Goal: Communication & Community: Answer question/provide support

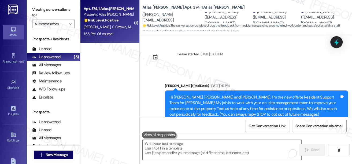
scroll to position [1218, 0]
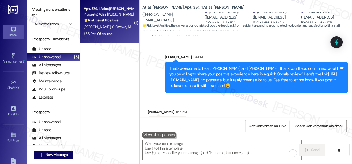
click at [287, 66] on div "That’s awesome to hear, [PERSON_NAME] and [PERSON_NAME]! Thank you! If you don’…" at bounding box center [254, 77] width 170 height 23
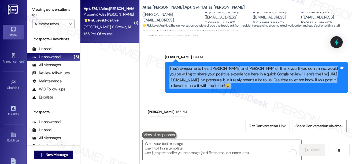
click at [287, 66] on div "That’s awesome to hear, [PERSON_NAME] and [PERSON_NAME]! Thank you! If you don’…" at bounding box center [254, 77] width 170 height 23
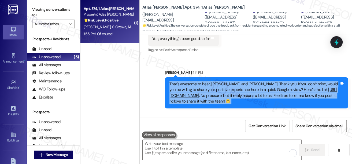
scroll to position [1194, 0]
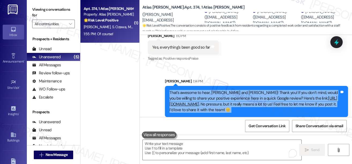
click at [253, 90] on div "That’s awesome to hear, [PERSON_NAME] and [PERSON_NAME]! Thank you! If you don’…" at bounding box center [254, 101] width 170 height 23
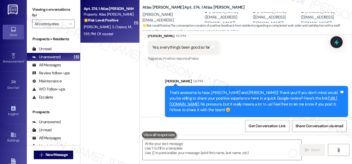
click at [223, 78] on div "[PERSON_NAME] 1:14 PM" at bounding box center [256, 82] width 183 height 8
click at [222, 90] on div "That’s awesome to hear, [PERSON_NAME] and [PERSON_NAME]! Thank you! If you don’…" at bounding box center [254, 101] width 170 height 23
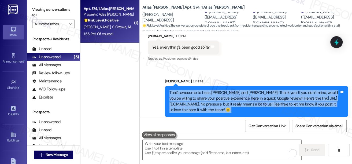
click at [222, 90] on div "That’s awesome to hear, [PERSON_NAME] and [PERSON_NAME]! Thank you! If you don’…" at bounding box center [254, 101] width 170 height 23
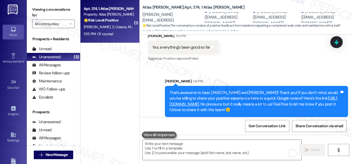
click at [277, 74] on div "Sent via SMS [PERSON_NAME] 1:14 PM That’s awesome to hear, [PERSON_NAME] and [P…" at bounding box center [256, 97] width 191 height 47
click at [276, 90] on div "That’s awesome to hear, [PERSON_NAME] and [PERSON_NAME]! Thank you! If you don’…" at bounding box center [254, 101] width 170 height 23
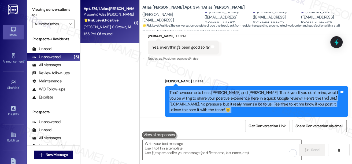
click at [276, 90] on div "That’s awesome to hear, [PERSON_NAME] and [PERSON_NAME]! Thank you! If you don’…" at bounding box center [254, 101] width 170 height 23
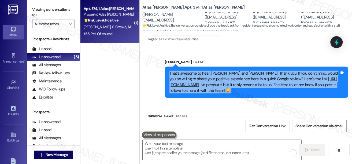
scroll to position [1218, 0]
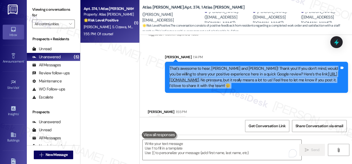
click at [290, 66] on div "That’s awesome to hear, [PERSON_NAME] and [PERSON_NAME]! Thank you! If you don’…" at bounding box center [254, 77] width 170 height 23
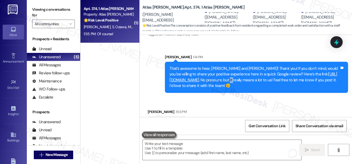
click at [290, 66] on div "That’s awesome to hear, [PERSON_NAME] and [PERSON_NAME]! Thank you! If you don’…" at bounding box center [254, 77] width 170 height 23
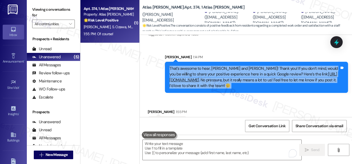
click at [290, 66] on div "That’s awesome to hear, [PERSON_NAME] and [PERSON_NAME]! Thank you! If you don’…" at bounding box center [254, 77] width 170 height 23
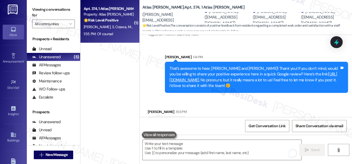
click at [266, 97] on div "Received via SMS [PERSON_NAME] 1:55 PM Of course! Tags and notes" at bounding box center [246, 115] width 212 height 37
click at [159, 120] on div "Of course!" at bounding box center [161, 123] width 18 height 6
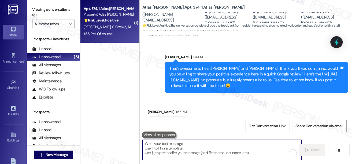
click at [187, 148] on textarea "To enrich screen reader interactions, please activate Accessibility in Grammarl…" at bounding box center [222, 150] width 159 height 20
click at [196, 71] on link "[URL][DOMAIN_NAME]" at bounding box center [253, 76] width 168 height 11
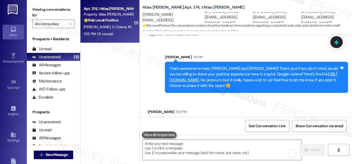
click at [316, 12] on div "[PERSON_NAME]. ([EMAIL_ADDRESS][DOMAIN_NAME])" at bounding box center [324, 17] width 47 height 17
click at [255, 9] on div "Atlas [PERSON_NAME]: Apt. 374, 1 Atlas [PERSON_NAME]. ([PERSON_NAME][EMAIL_ADDR…" at bounding box center [247, 15] width 210 height 29
click at [165, 6] on b "Atlas [PERSON_NAME]: Apt. 374, 1 Atlas [PERSON_NAME]" at bounding box center [193, 8] width 102 height 6
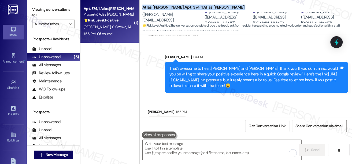
copy div "Atlas [PERSON_NAME]: Apt. 374, 1 Atlas [PERSON_NAME]"
click at [268, 125] on span "Get Conversation Link" at bounding box center [266, 126] width 37 height 6
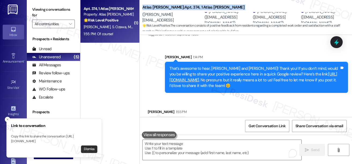
click at [89, 147] on button "Dismiss" at bounding box center [89, 149] width 16 height 8
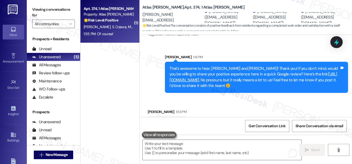
click at [209, 69] on div "That’s awesome to hear, [PERSON_NAME] and [PERSON_NAME]! Thank you! If you don’…" at bounding box center [254, 77] width 170 height 23
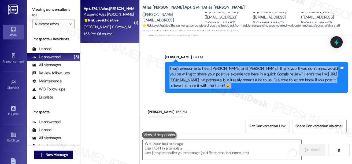
click at [209, 69] on div "That’s awesome to hear, [PERSON_NAME] and [PERSON_NAME]! Thank you! If you don’…" at bounding box center [254, 77] width 170 height 23
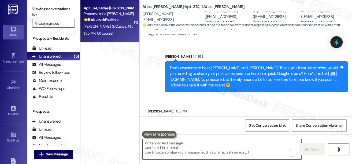
click at [172, 147] on textarea "To enrich screen reader interactions, please activate Accessibility in Grammarl…" at bounding box center [222, 149] width 159 height 20
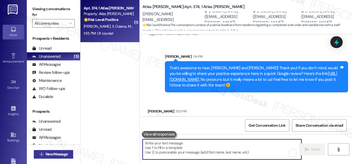
click at [61, 151] on span "New Message" at bounding box center [57, 154] width 22 height 6
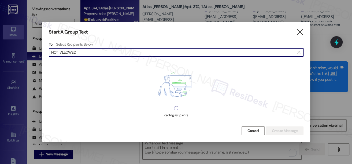
drag, startPoint x: 108, startPoint y: 52, endPoint x: 39, endPoint y: 51, distance: 69.4
click at [39, 51] on div "Start A Group Text  To: Select Recipients Below  NOT_ALLOWED  Loading recipi…" at bounding box center [176, 82] width 352 height 164
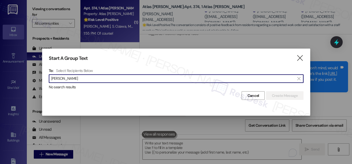
type input "[PERSON_NAME]"
click at [58, 79] on input "[PERSON_NAME]" at bounding box center [172, 79] width 243 height 8
click at [81, 76] on input "[PERSON_NAME]" at bounding box center [172, 79] width 243 height 8
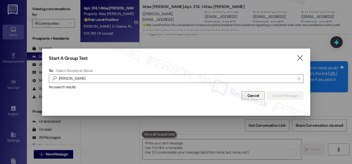
click at [252, 94] on span "Cancel" at bounding box center [253, 96] width 12 height 6
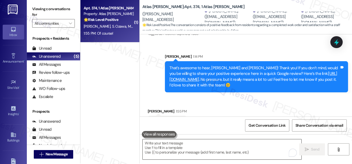
click at [177, 144] on textarea "To enrich screen reader interactions, please activate Accessibility in Grammarl…" at bounding box center [222, 149] width 159 height 20
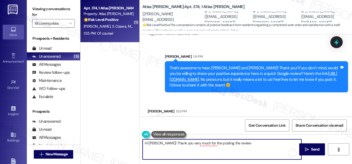
click at [148, 141] on textarea "Hi [PERSON_NAME]! Thank you very much for the posting the review" at bounding box center [222, 149] width 159 height 20
click at [207, 12] on div "[PERSON_NAME]. ([EMAIL_ADDRESS][DOMAIN_NAME])" at bounding box center [227, 16] width 47 height 17
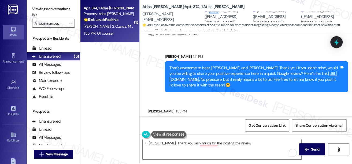
click at [207, 12] on div "[PERSON_NAME]. ([EMAIL_ADDRESS][DOMAIN_NAME])" at bounding box center [227, 16] width 47 height 17
copy div "Sota"
click at [148, 143] on textarea "Hi [PERSON_NAME]! Thank you very much for the posting the review" at bounding box center [222, 149] width 159 height 20
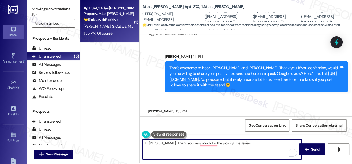
paste textarea "Sota"
click at [248, 141] on textarea "Hi [PERSON_NAME] and [PERSON_NAME]! Thank you very much for posting the review" at bounding box center [222, 149] width 159 height 20
type textarea "Hi [PERSON_NAME] and [PERSON_NAME]! Thank you very much for posting the review,…"
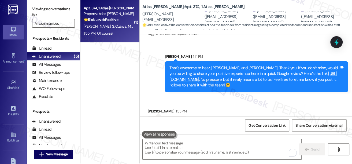
click at [37, 11] on label "Viewing conversations for" at bounding box center [53, 12] width 43 height 14
click at [39, 8] on label "Viewing conversations for" at bounding box center [53, 12] width 43 height 14
drag, startPoint x: 173, startPoint y: 106, endPoint x: 191, endPoint y: 93, distance: 22.2
click at [156, 116] on div "Of course! Tags and notes" at bounding box center [167, 123] width 39 height 14
click at [228, 96] on div "Received via SMS [PERSON_NAME] 1:55 PM Of course! Tags and notes" at bounding box center [246, 114] width 212 height 37
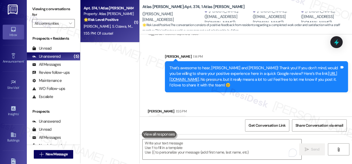
click at [38, 9] on label "Viewing conversations for" at bounding box center [53, 12] width 43 height 14
drag, startPoint x: 40, startPoint y: 12, endPoint x: 58, endPoint y: 20, distance: 19.7
click at [40, 12] on label "Viewing conversations for" at bounding box center [53, 12] width 43 height 14
click at [170, 146] on textarea "To enrich screen reader interactions, please activate Accessibility in Grammarl…" at bounding box center [222, 149] width 159 height 20
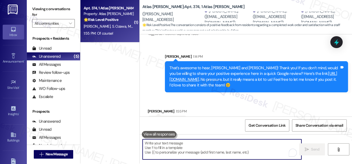
paste textarea "Hi [PERSON_NAME] and [PERSON_NAME], Thank you so much for posting the review—we…"
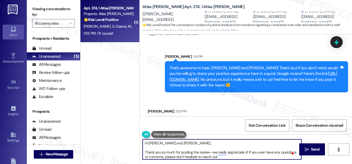
click at [146, 151] on textarea "Hi [PERSON_NAME] and [PERSON_NAME], Thank you so much for posting the review—we…" at bounding box center [222, 149] width 159 height 20
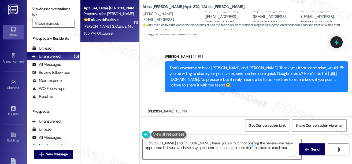
click at [242, 96] on div "Received via SMS [PERSON_NAME] 1:55 PM Of course! Tags and notes" at bounding box center [246, 114] width 212 height 37
click at [149, 61] on div "Sent via SMS [PERSON_NAME] 1:14 PM That’s awesome to hear, [PERSON_NAME] and [P…" at bounding box center [246, 69] width 212 height 55
click at [176, 146] on textarea "Hi [PERSON_NAME] and [PERSON_NAME], thank you so much for posting the review—we…" at bounding box center [222, 149] width 159 height 20
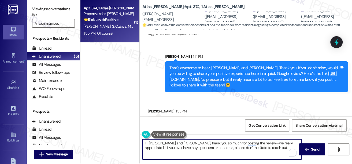
click at [176, 146] on textarea "Hi [PERSON_NAME] and [PERSON_NAME], thank you so much for posting the review—we…" at bounding box center [222, 149] width 159 height 20
click at [219, 127] on div "Get Conversation Link Share Conversation via email" at bounding box center [246, 125] width 212 height 18
click at [239, 142] on textarea "Hi [PERSON_NAME] and [PERSON_NAME], thank you so much for posting the review—we…" at bounding box center [222, 149] width 159 height 20
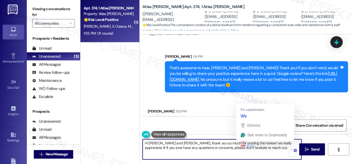
click at [241, 142] on textarea "Hi [PERSON_NAME] and [PERSON_NAME], thank you so much for posting the review! w…" at bounding box center [222, 149] width 159 height 20
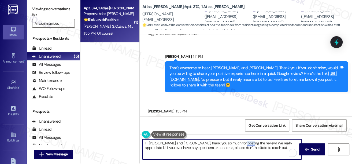
click at [247, 144] on textarea "Hi [PERSON_NAME] and [PERSON_NAME], thank you so much for posting the review! W…" at bounding box center [222, 149] width 159 height 20
click at [176, 147] on textarea "Hi [PERSON_NAME] and [PERSON_NAME], thank you so much for posting the review! W…" at bounding box center [222, 149] width 159 height 20
click at [152, 147] on textarea "Hi [PERSON_NAME] and [PERSON_NAME], thank you so much for posting the review! W…" at bounding box center [222, 149] width 159 height 20
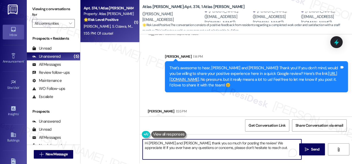
click at [152, 147] on textarea "Hi [PERSON_NAME] and [PERSON_NAME], thank you so much for posting the review! W…" at bounding box center [222, 149] width 159 height 20
click at [189, 148] on textarea "Hi [PERSON_NAME] and [PERSON_NAME], thank you so much for posting the review! W…" at bounding box center [222, 149] width 159 height 20
click at [248, 148] on textarea "Hi [PERSON_NAME] and [PERSON_NAME], thank you so much for posting the review! W…" at bounding box center [222, 149] width 159 height 20
click at [188, 147] on textarea "Hi [PERSON_NAME] and [PERSON_NAME], thank you so much for posting the review! W…" at bounding box center [222, 149] width 159 height 20
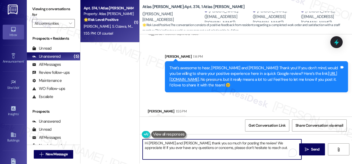
click at [188, 147] on textarea "Hi [PERSON_NAME] and [PERSON_NAME], thank you so much for posting the review! W…" at bounding box center [222, 149] width 159 height 20
click at [259, 147] on textarea "Hi [PERSON_NAME] and [PERSON_NAME], thank you so much for posting the review! W…" at bounding box center [222, 149] width 159 height 20
drag, startPoint x: 259, startPoint y: 147, endPoint x: 247, endPoint y: 145, distance: 12.2
click at [247, 145] on textarea "Hi [PERSON_NAME] and [PERSON_NAME], thank you so much for posting the review! W…" at bounding box center [222, 149] width 159 height 20
drag, startPoint x: 248, startPoint y: 148, endPoint x: 242, endPoint y: 151, distance: 6.4
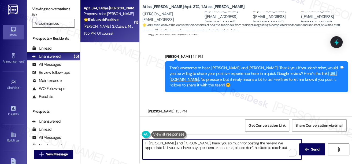
click at [242, 151] on textarea "Hi [PERSON_NAME] and [PERSON_NAME], thank you so much for posting the review! W…" at bounding box center [222, 149] width 159 height 20
type textarea "Hi [PERSON_NAME] and [PERSON_NAME], thank you so much for posting the review! W…"
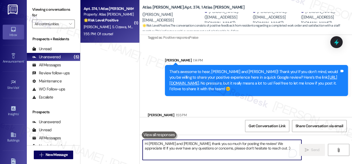
scroll to position [1262, 0]
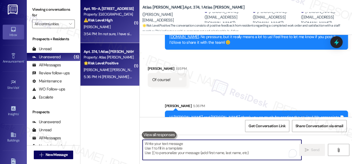
click at [111, 37] on div "3:54 PM: I'm not sure, I have since moved out 3:54 PM: I'm not sure, I have sin…" at bounding box center [108, 34] width 51 height 7
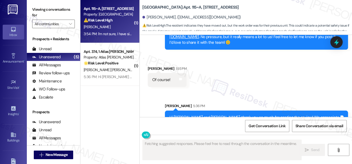
scroll to position [1002, 0]
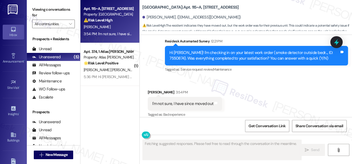
click at [224, 46] on div "Hi [PERSON_NAME]! I'm checking in on your latest work order (smoke detector out…" at bounding box center [256, 56] width 183 height 20
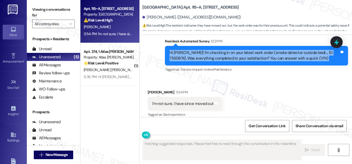
click at [224, 46] on div "Hi [PERSON_NAME]! I'm checking in on your latest work order (smoke detector out…" at bounding box center [256, 56] width 183 height 20
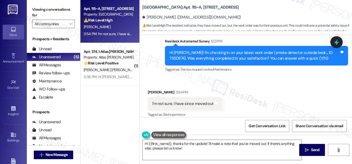
click at [185, 101] on div "I'm not sure, I have since moved out" at bounding box center [182, 104] width 61 height 6
click at [209, 71] on div "Survey, sent via SMS Residesk Automated Survey 12:21 PM Hi [PERSON_NAME]! I'm c…" at bounding box center [256, 55] width 191 height 43
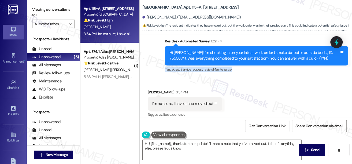
click at [209, 71] on div "Survey, sent via SMS Residesk Automated Survey 12:21 PM Hi [PERSON_NAME]! I'm c…" at bounding box center [256, 55] width 191 height 43
click at [195, 101] on div "I'm not sure, I have since moved out" at bounding box center [182, 104] width 61 height 6
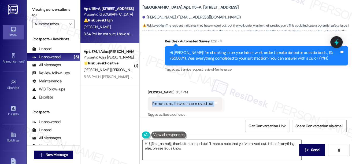
click at [195, 101] on div "I'm not sure, I have since moved out" at bounding box center [182, 104] width 61 height 6
click at [188, 50] on div "Hi [PERSON_NAME]! I'm checking in on your latest work order (smoke detector out…" at bounding box center [254, 56] width 170 height 12
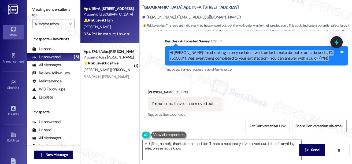
click at [188, 50] on div "Hi [PERSON_NAME]! I'm checking in on your latest work order (smoke detector out…" at bounding box center [254, 56] width 170 height 12
click at [281, 50] on div "Hi [PERSON_NAME]! I'm checking in on your latest work order (smoke detector out…" at bounding box center [254, 56] width 170 height 12
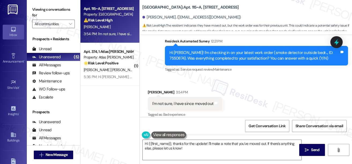
click at [172, 101] on div "I'm not sure, I have since moved out" at bounding box center [182, 104] width 61 height 6
click at [207, 50] on div "Hi [PERSON_NAME]! I'm checking in on your latest work order (smoke detector out…" at bounding box center [254, 56] width 170 height 12
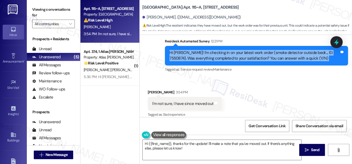
click at [207, 50] on div "Hi [PERSON_NAME]! I'm checking in on your latest work order (smoke detector out…" at bounding box center [254, 56] width 170 height 12
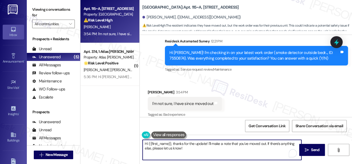
drag, startPoint x: 266, startPoint y: 143, endPoint x: 271, endPoint y: 149, distance: 7.6
click at [271, 149] on textarea "Hi {{first_name}}, thanks for the update! I'll make a note that you've moved ou…" at bounding box center [222, 150] width 159 height 20
click at [170, 101] on div "I'm not sure, I have since moved out" at bounding box center [182, 104] width 61 height 6
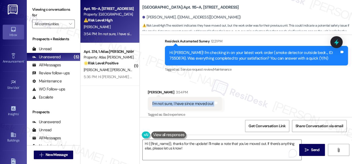
click at [170, 101] on div "I'm not sure, I have since moved out" at bounding box center [182, 104] width 61 height 6
copy div "I'm not sure, I have since moved out Tags and notes"
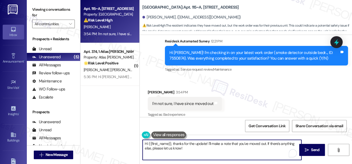
click at [249, 144] on textarea "Hi {{first_name}}, thanks for the update! I'll make a note that you've moved ou…" at bounding box center [222, 150] width 159 height 20
drag, startPoint x: 194, startPoint y: 150, endPoint x: 267, endPoint y: 139, distance: 74.1
click at [267, 140] on textarea "Hi {{first_name}}, thanks for the update! I'll make a note that you've moved ou…" at bounding box center [222, 150] width 159 height 20
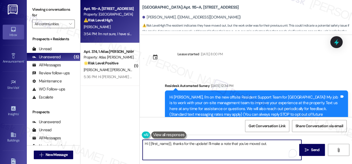
scroll to position [0, 0]
type textarea "Hi {{first_name}}, thanks for the update! I'll make a note that you've moved ou…"
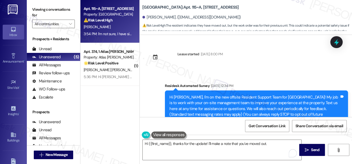
drag, startPoint x: 224, startPoint y: 86, endPoint x: 260, endPoint y: 86, distance: 35.6
click at [245, 87] on div "Residesk Automated Survey [DATE] 12:34 PM" at bounding box center [256, 87] width 183 height 8
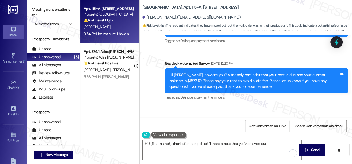
scroll to position [1002, 0]
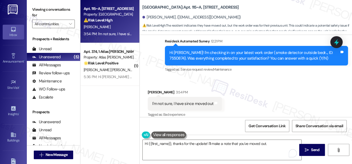
click at [189, 101] on div "I'm not sure, I have since moved out" at bounding box center [182, 104] width 61 height 6
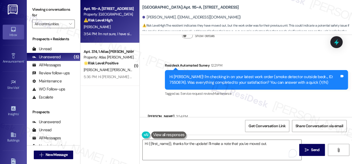
click at [206, 76] on div "Hi [PERSON_NAME]! I'm checking in on your latest work order (smoke detector out…" at bounding box center [254, 80] width 170 height 12
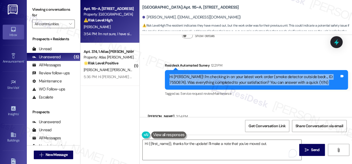
click at [206, 76] on div "Hi [PERSON_NAME]! I'm checking in on your latest work order (smoke detector out…" at bounding box center [254, 80] width 170 height 12
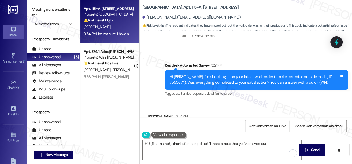
click at [232, 40] on div "Status : Completed Show details" at bounding box center [211, 32] width 68 height 27
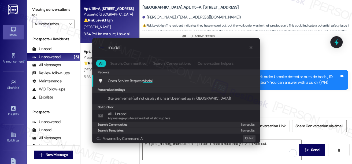
click at [147, 81] on span "Modal" at bounding box center [148, 80] width 10 height 5
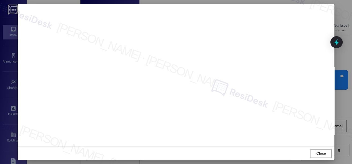
scroll to position [6, 0]
click at [325, 151] on span "Close" at bounding box center [321, 153] width 12 height 6
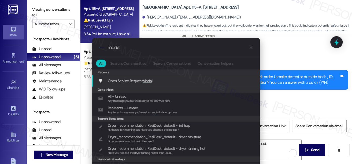
type input "moda"
click at [132, 81] on span "Open Service Request Moda l" at bounding box center [130, 80] width 45 height 5
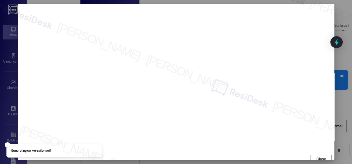
scroll to position [3, 0]
click at [317, 155] on span "Close" at bounding box center [320, 155] width 9 height 6
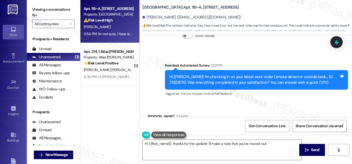
click at [213, 74] on div "Hi [PERSON_NAME]! I'm checking in on your latest work order (smoke detector out…" at bounding box center [254, 80] width 170 height 12
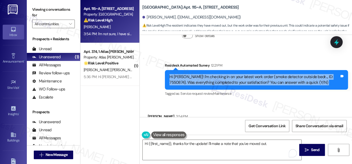
click at [213, 74] on div "Hi [PERSON_NAME]! I'm checking in on your latest work order (smoke detector out…" at bounding box center [254, 80] width 170 height 12
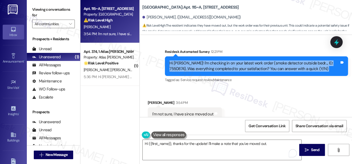
scroll to position [1002, 0]
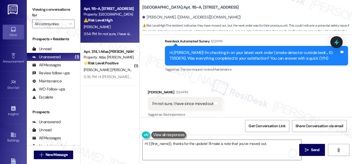
click at [178, 101] on div "I'm not sure, I have since moved out" at bounding box center [182, 104] width 61 height 6
click at [221, 46] on div "Hi [PERSON_NAME]! I'm checking in on your latest work order (smoke detector out…" at bounding box center [256, 56] width 183 height 20
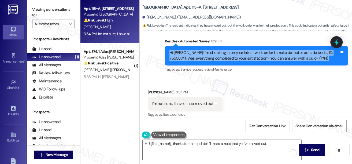
click at [221, 46] on div "Hi [PERSON_NAME]! I'm checking in on your latest work order (smoke detector out…" at bounding box center [256, 56] width 183 height 20
click at [215, 50] on div "Hi [PERSON_NAME]! I'm checking in on your latest work order (smoke detector out…" at bounding box center [254, 56] width 170 height 12
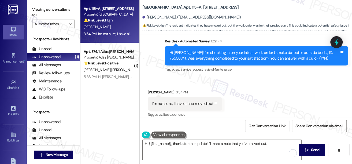
click at [215, 50] on div "Hi [PERSON_NAME]! I'm checking in on your latest work order (smoke detector out…" at bounding box center [254, 56] width 170 height 12
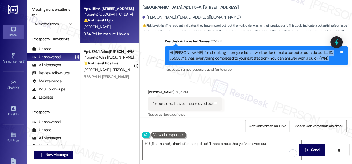
click at [215, 50] on div "Hi [PERSON_NAME]! I'm checking in on your latest work order (smoke detector out…" at bounding box center [254, 56] width 170 height 12
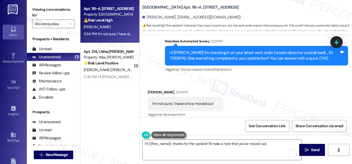
click at [179, 102] on div "I'm not sure, I have since moved out Tags and notes" at bounding box center [185, 104] width 74 height 14
click at [165, 101] on div "I'm not sure, I have since moved out" at bounding box center [182, 104] width 61 height 6
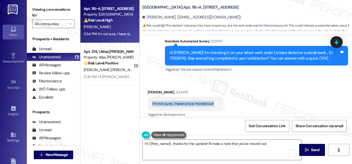
click at [165, 101] on div "I'm not sure, I have since moved out" at bounding box center [182, 104] width 61 height 6
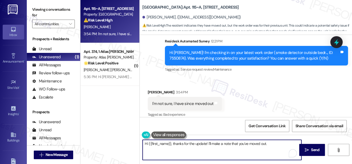
drag, startPoint x: 173, startPoint y: 144, endPoint x: 235, endPoint y: 143, distance: 61.9
click at [235, 143] on textarea "Hi {{first_name}}, thanks for the update! I'll make a note that you've moved ou…" at bounding box center [222, 150] width 159 height 20
click at [272, 144] on textarea "Hi {{first_name}}, thanks for the update! I'll make a note that you've moved ou…" at bounding box center [222, 150] width 159 height 20
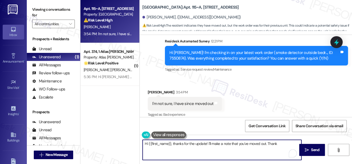
drag, startPoint x: 277, startPoint y: 143, endPoint x: 266, endPoint y: 142, distance: 10.2
click at [266, 142] on textarea "Hi {{first_name}}, thanks for the update! I'll make a note that you've moved ou…" at bounding box center [222, 150] width 159 height 20
type textarea "Hi {{first_name}}, thanks for the update! I'll make a note that you've moved ou…"
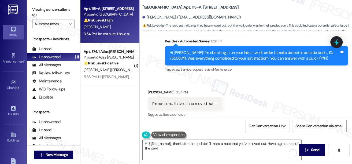
click at [33, 12] on label "Viewing conversations for" at bounding box center [53, 12] width 43 height 14
click at [255, 81] on div "Received via SMS [PERSON_NAME] 3:54 PM I'm not sure, I have since moved out Tag…" at bounding box center [246, 99] width 212 height 45
click at [38, 5] on label "Viewing conversations for" at bounding box center [53, 12] width 43 height 14
click at [208, 97] on div "I'm not sure, I have since moved out Tags and notes" at bounding box center [185, 104] width 74 height 14
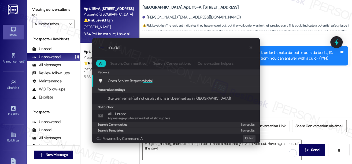
type input "modal"
click at [146, 80] on span "Modal" at bounding box center [148, 80] width 10 height 5
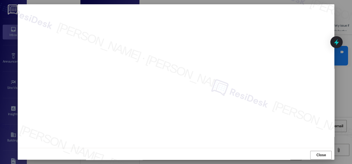
scroll to position [6, 0]
click at [321, 151] on span "Close" at bounding box center [320, 153] width 9 height 6
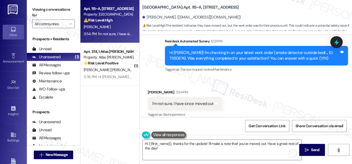
click at [187, 101] on div "I'm not sure, I have since moved out" at bounding box center [182, 104] width 61 height 6
click at [173, 145] on textarea "Hi {{first_name}}, thanks for the update! I'll make a note that you've moved ou…" at bounding box center [222, 150] width 159 height 20
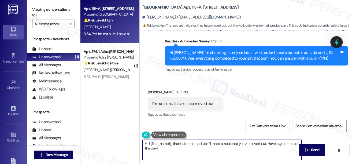
click at [173, 145] on textarea "Hi {{first_name}}, thanks for the update! I'll make a note that you've moved ou…" at bounding box center [222, 150] width 159 height 20
click at [245, 111] on div "Received via SMS [PERSON_NAME] 3:54 PM I'm not sure, I have since moved out Tag…" at bounding box center [246, 99] width 212 height 45
click at [242, 147] on textarea "Hi {{first_name}}, thanks for the update! I'll make a note that you've moved ou…" at bounding box center [222, 150] width 159 height 20
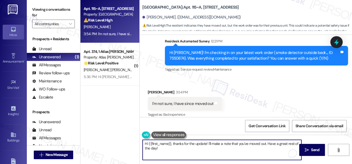
click at [241, 147] on textarea "Hi {{first_name}}, thanks for the update! I'll make a note that you've moved ou…" at bounding box center [222, 150] width 159 height 20
click at [311, 148] on span "Send" at bounding box center [315, 150] width 8 height 6
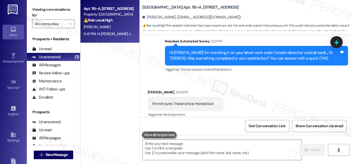
scroll to position [1045, 0]
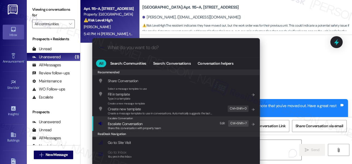
click at [150, 122] on span "Escalate Conversation" at bounding box center [134, 124] width 53 height 6
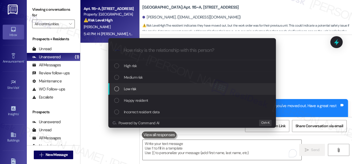
click at [136, 88] on div "Low risk" at bounding box center [192, 89] width 157 height 6
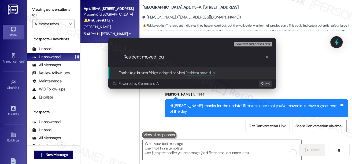
type input "Resident moved-out"
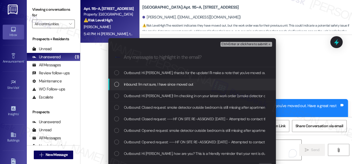
click at [153, 87] on span "Inbound: I'm not sure, I have since moved out" at bounding box center [158, 84] width 69 height 6
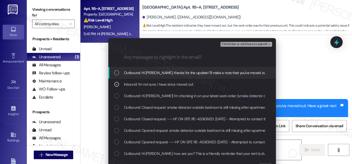
click at [236, 43] on span "Ctrl+Enter or click here to submit" at bounding box center [244, 44] width 46 height 4
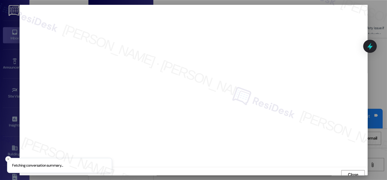
scroll to position [3, 0]
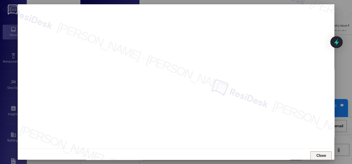
click at [320, 153] on span "Close" at bounding box center [320, 155] width 9 height 6
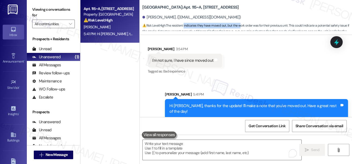
drag, startPoint x: 185, startPoint y: 25, endPoint x: 240, endPoint y: 25, distance: 55.2
click at [240, 25] on span "⚠️ Risk Level: High : The resident indicates they have moved out, but the work …" at bounding box center [247, 31] width 210 height 17
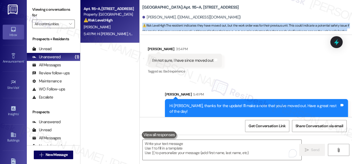
click at [240, 25] on span "⚠️ Risk Level: High : The resident indicates they have moved out, but the work …" at bounding box center [247, 31] width 210 height 17
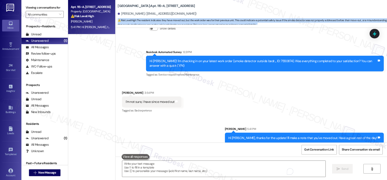
scroll to position [898, 0]
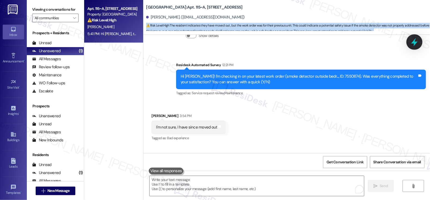
click at [352, 40] on icon at bounding box center [414, 42] width 9 height 9
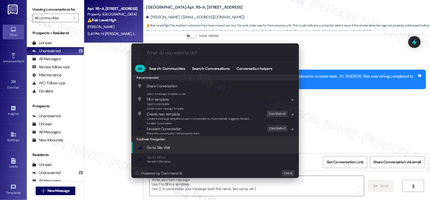
click at [180, 132] on span "Share this conversation with property team" at bounding box center [173, 134] width 53 height 4
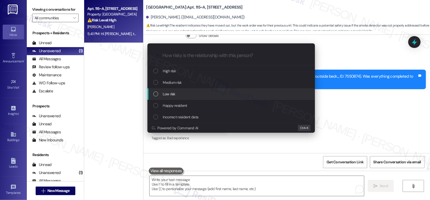
click at [176, 93] on div "Low risk" at bounding box center [231, 94] width 157 height 6
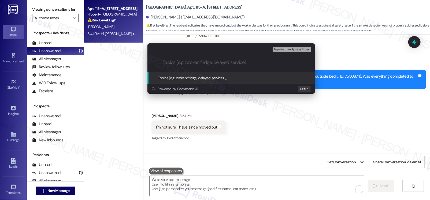
paste input "Resident moved-out"
click at [182, 63] on input "Resident moved-out" at bounding box center [233, 63] width 141 height 6
type input "Resident have moved-out"
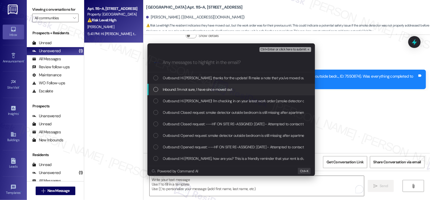
click at [214, 91] on span "Inbound: I'm not sure, I have since moved out" at bounding box center [197, 90] width 69 height 6
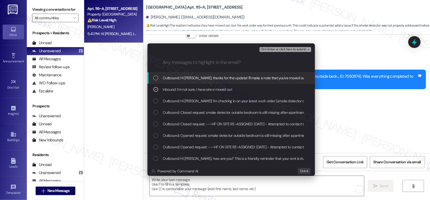
click at [274, 47] on div "Ctrl+Enter or click here to submit" at bounding box center [285, 49] width 53 height 7
click at [271, 48] on span "Ctrl+Enter or click here to submit" at bounding box center [284, 50] width 46 height 4
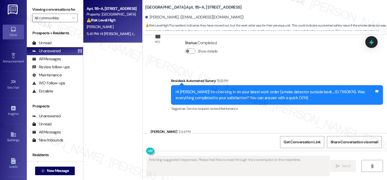
scroll to position [991, 0]
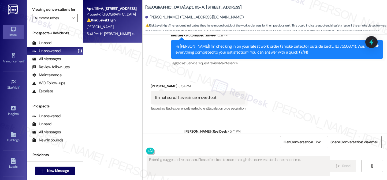
click at [154, 13] on div "[PERSON_NAME]. ([EMAIL_ADDRESS][DOMAIN_NAME])" at bounding box center [266, 17] width 242 height 11
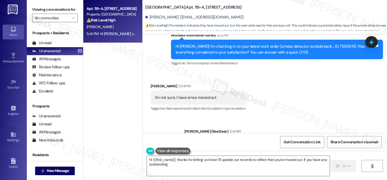
click at [155, 8] on b "[GEOGRAPHIC_DATA]: Apt. 115~A, [STREET_ADDRESS]" at bounding box center [193, 8] width 96 height 6
type textarea "Hi {{first_name}}, thanks for letting us know! I'll update our records to refle…"
click at [155, 8] on b "[GEOGRAPHIC_DATA]: Apt. 115~A, [STREET_ADDRESS]" at bounding box center [193, 8] width 96 height 6
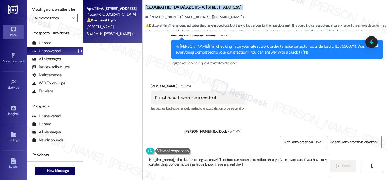
click at [155, 8] on b "[GEOGRAPHIC_DATA]: Apt. 115~A, [STREET_ADDRESS]" at bounding box center [193, 8] width 96 height 6
click at [184, 17] on div "[PERSON_NAME]. ([EMAIL_ADDRESS][DOMAIN_NAME])" at bounding box center [194, 17] width 99 height 6
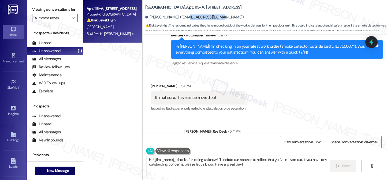
click at [184, 17] on div "[PERSON_NAME]. ([EMAIL_ADDRESS][DOMAIN_NAME])" at bounding box center [194, 17] width 99 height 6
copy div "[PERSON_NAME]. ([EMAIL_ADDRESS][DOMAIN_NAME])"
click at [255, 9] on div "[GEOGRAPHIC_DATA]: Apt. 115~A, [STREET_ADDRESS][GEOGRAPHIC_DATA][PERSON_NAME]. …" at bounding box center [266, 15] width 242 height 29
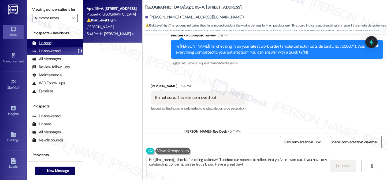
click at [51, 47] on div "Unread (0)" at bounding box center [55, 43] width 56 height 8
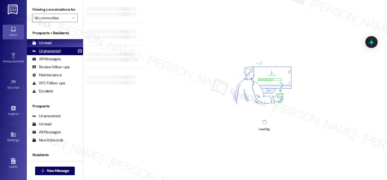
click at [54, 54] on div "Unanswered" at bounding box center [46, 51] width 28 height 6
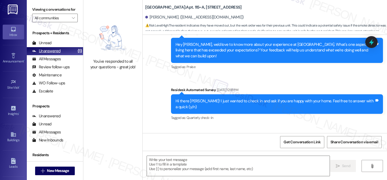
type textarea "Fetching suggested responses. Please feel free to read through the conversation…"
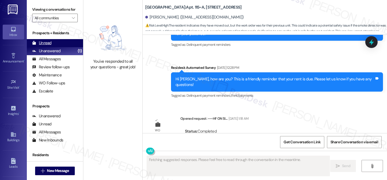
scroll to position [945, 0]
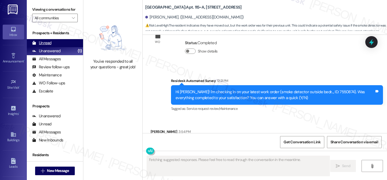
click at [50, 46] on div "Unread" at bounding box center [41, 43] width 19 height 6
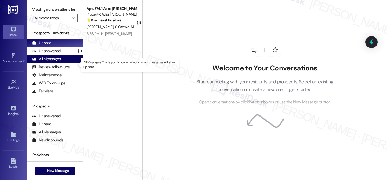
click at [58, 62] on div "All Messages" at bounding box center [46, 59] width 29 height 6
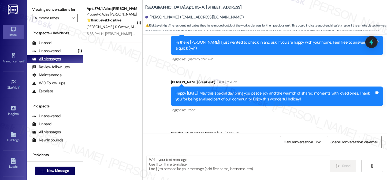
type textarea "Fetching suggested responses. Please feel free to read through the conversation…"
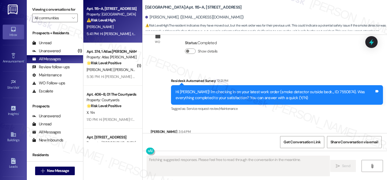
click at [198, 140] on div "I'm not sure, I have since moved out" at bounding box center [185, 143] width 61 height 6
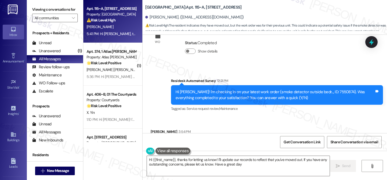
type textarea "Hi {{first_name}}, thanks for letting us know! I'll update our records to refle…"
drag, startPoint x: 244, startPoint y: 16, endPoint x: 146, endPoint y: 19, distance: 98.4
click at [146, 19] on div "[PERSON_NAME]. ([EMAIL_ADDRESS][DOMAIN_NAME])" at bounding box center [266, 17] width 242 height 11
click at [44, 8] on label "Viewing conversations for" at bounding box center [55, 9] width 46 height 8
click at [42, 9] on label "Viewing conversations for" at bounding box center [55, 9] width 46 height 8
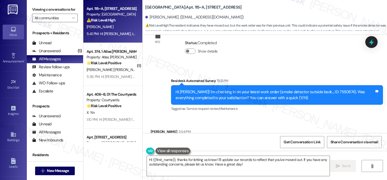
click at [44, 14] on label "Viewing conversations for" at bounding box center [55, 9] width 46 height 8
click at [38, 3] on div "Viewing conversations for All communities " at bounding box center [55, 14] width 56 height 28
drag, startPoint x: 147, startPoint y: 18, endPoint x: 242, endPoint y: 17, distance: 95.4
click at [242, 17] on div "[PERSON_NAME]. ([EMAIL_ADDRESS][DOMAIN_NAME])" at bounding box center [266, 17] width 242 height 11
copy div "[PERSON_NAME]. ([EMAIL_ADDRESS][DOMAIN_NAME])"
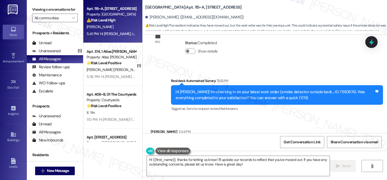
drag, startPoint x: 40, startPoint y: 5, endPoint x: 55, endPoint y: 5, distance: 14.5
click at [40, 5] on label "Viewing conversations for" at bounding box center [55, 9] width 46 height 8
click at [143, 8] on div "[GEOGRAPHIC_DATA]: Apt. 115~A, [STREET_ADDRESS][GEOGRAPHIC_DATA][PERSON_NAME]. …" at bounding box center [265, 15] width 244 height 29
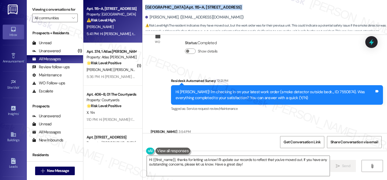
copy div "[GEOGRAPHIC_DATA]: Apt. 115~A, [STREET_ADDRESS]"
click at [36, 8] on label "Viewing conversations for" at bounding box center [55, 9] width 46 height 8
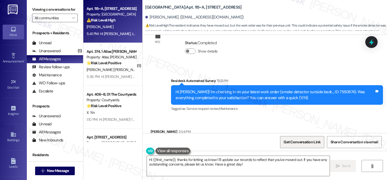
click at [284, 137] on span "Get Conversation Link" at bounding box center [301, 142] width 39 height 12
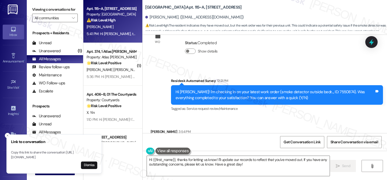
click at [40, 13] on label "Viewing conversations for" at bounding box center [55, 9] width 46 height 8
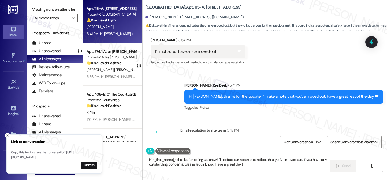
scroll to position [1094, 0]
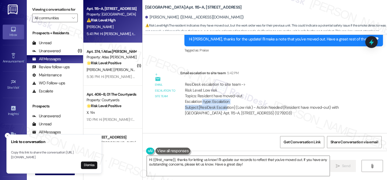
drag, startPoint x: 199, startPoint y: 76, endPoint x: 225, endPoint y: 77, distance: 26.0
click at [225, 82] on div "ResiDesk escalation to site team -> Risk Level: Low risk Topics: Resident have …" at bounding box center [271, 99] width 174 height 35
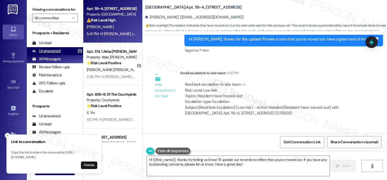
click at [59, 54] on div "Unanswered" at bounding box center [46, 51] width 28 height 6
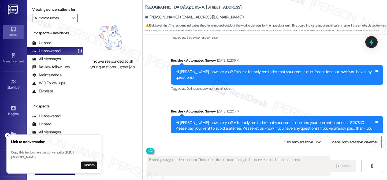
scroll to position [945, 0]
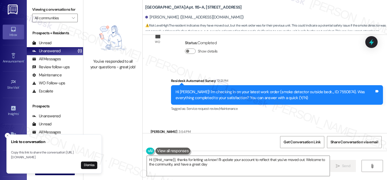
type textarea "Hi {{first_name}}, thanks for letting us know! I'll update your account to refl…"
